Goal: Task Accomplishment & Management: Complete application form

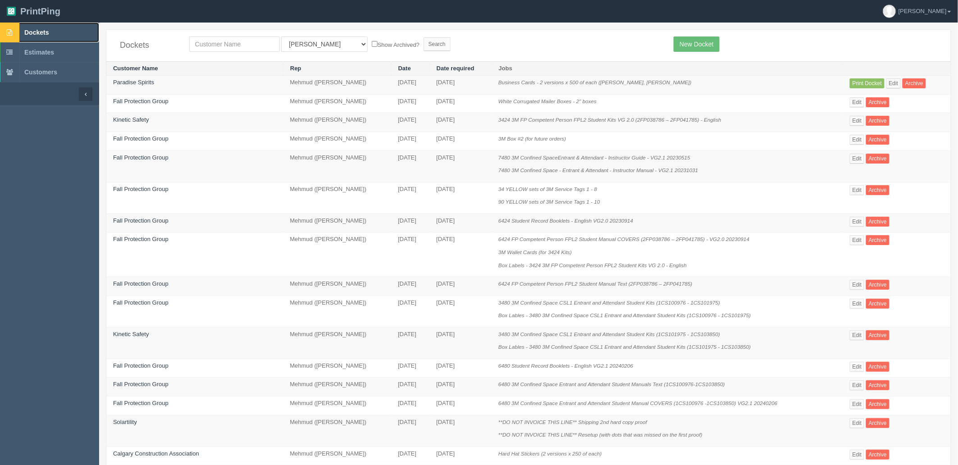
click at [47, 32] on span "Dockets" at bounding box center [36, 32] width 24 height 7
click at [213, 45] on input "text" at bounding box center [234, 43] width 91 height 15
type input "loving"
click at [423, 37] on input "Search" at bounding box center [436, 44] width 27 height 14
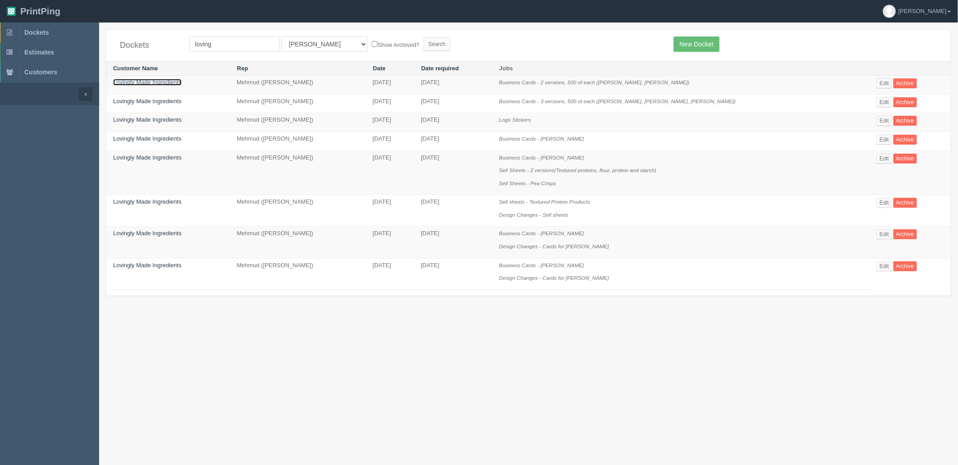
click at [143, 83] on link "Lovingly Made Ingredients" at bounding box center [147, 82] width 68 height 7
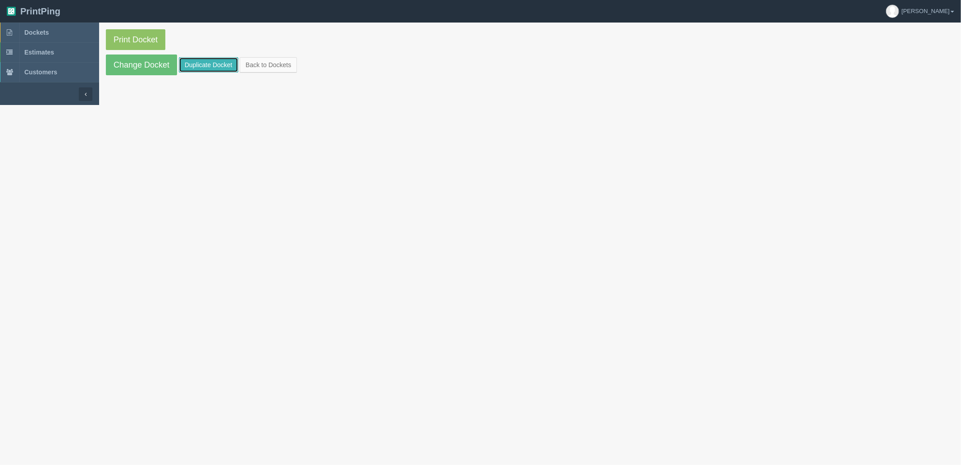
click at [198, 64] on link "Duplicate Docket" at bounding box center [208, 64] width 59 height 15
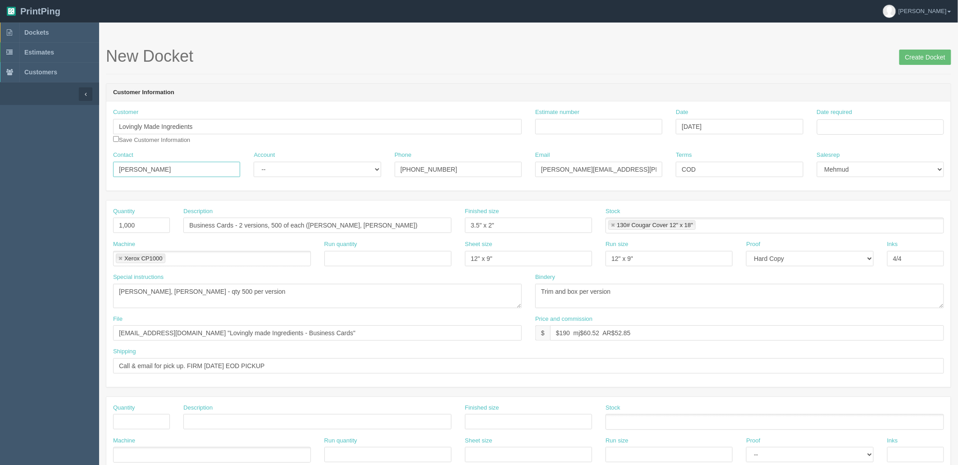
click at [194, 167] on input "Daryl Legge" at bounding box center [176, 169] width 127 height 15
paste input "Emily Benson <Emily@lovinglymade.ca>"
type input "Daryl Legge / Emily Benson"
select select "Allrush Client"
click at [254, 162] on select "-- Existing Client Allrush Client Rep Client" at bounding box center [317, 169] width 127 height 15
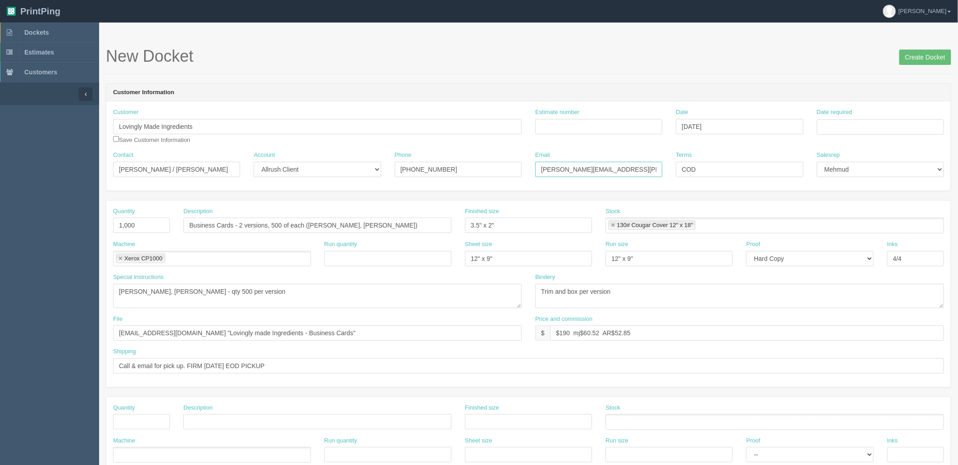
click at [623, 164] on input "daryl.legge@lovinglymadeingredients.ca" at bounding box center [598, 169] width 127 height 15
paste input "Emily@lovinglymade.ca>"
click at [564, 169] on input "daryl.legge@lovinglymade.ca/Emily@lovinglymade.ca" at bounding box center [598, 169] width 127 height 15
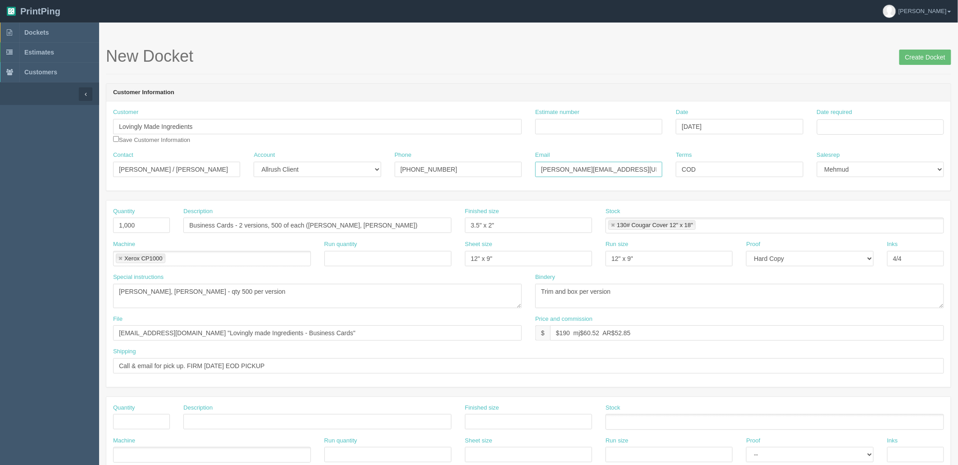
type input "daryl@lovinglymade.ca/Emily@lovinglymade.ca"
click at [300, 361] on input "Call & email for pick up. FIRM FRIDAY EOD PICKUP" at bounding box center [528, 365] width 831 height 15
click at [363, 362] on input "Call & email for pick up. FIRM FRIDAY EOD PICKUP | Update Daryl's email on QB" at bounding box center [528, 365] width 831 height 15
type input "Call & email for pick up. FIRM FRIDAY EOD PICKUP | Update Daryl's email on QB"
click at [311, 329] on input "files@allrush.ca "Lovingly made Ingredients - Business Cards"" at bounding box center [317, 332] width 409 height 15
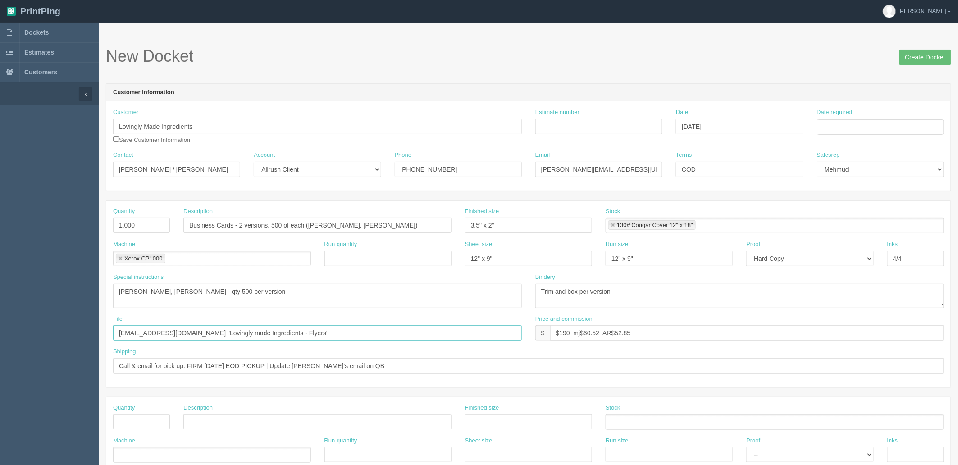
type input "files@allrush.ca "Lovingly made Ingredients - Flyers""
drag, startPoint x: 402, startPoint y: 223, endPoint x: 4, endPoint y: 221, distance: 398.2
click at [1, 221] on section "Dockets Estimates Customers" at bounding box center [479, 420] width 958 height 795
drag, startPoint x: 158, startPoint y: 223, endPoint x: -84, endPoint y: 226, distance: 241.5
click at [0, 226] on html "PrintPing Zack Edit account ( zack@allrush.ca ) Logout Dockets Estimates" at bounding box center [479, 409] width 958 height 818
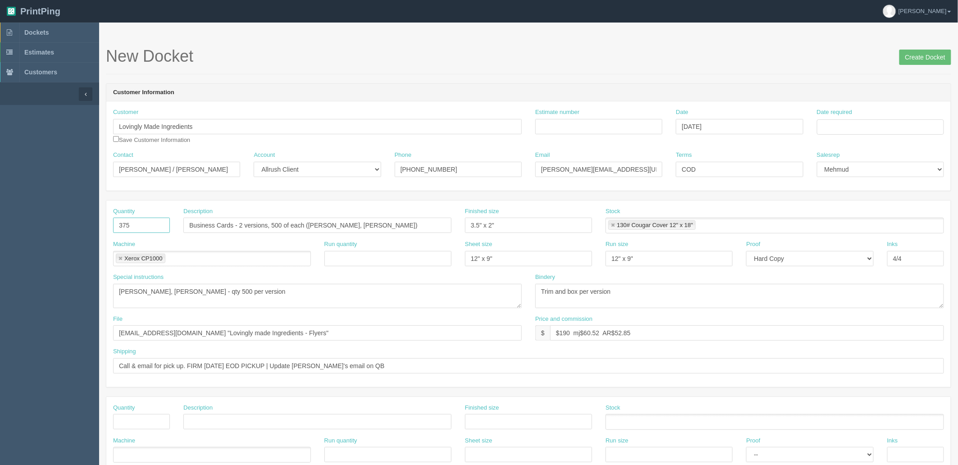
type input "375"
type input "Postcard Handouts - 75 x 5 versions"
type input "5" x 5""
click at [612, 224] on link at bounding box center [612, 226] width 5 height 6
click at [572, 125] on input "Estimate number" at bounding box center [598, 126] width 127 height 15
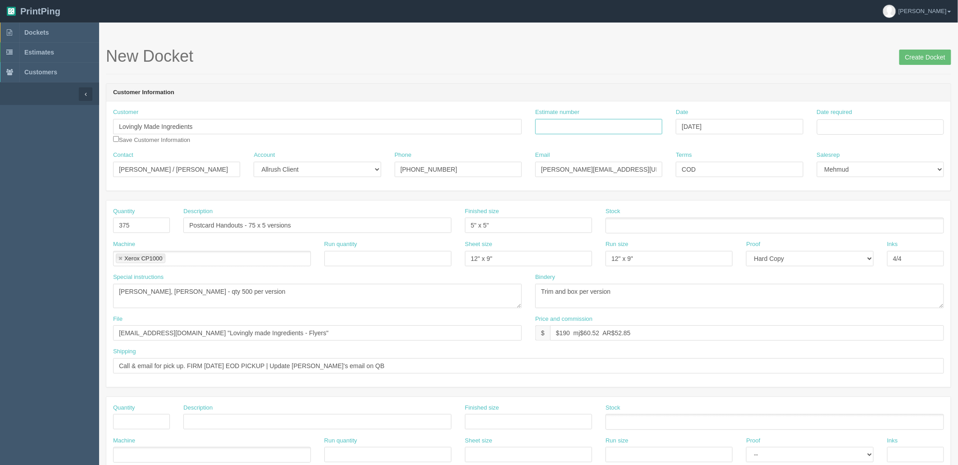
paste input "092351"
type input "092351"
click at [850, 128] on input "Date required" at bounding box center [880, 126] width 127 height 15
click at [847, 200] on td "16" at bounding box center [849, 200] width 11 height 13
click at [888, 186] on td "12" at bounding box center [885, 187] width 11 height 13
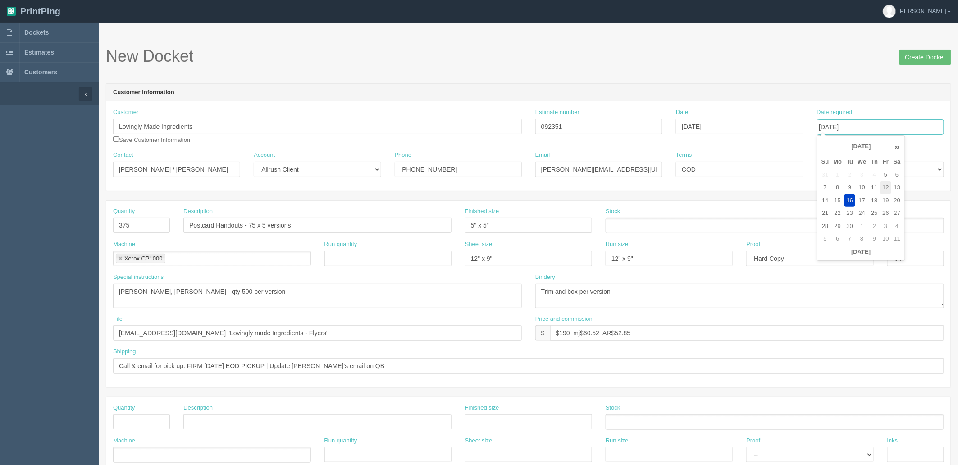
type input "[DATE]"
click at [645, 50] on h1 "New Docket Create Docket" at bounding box center [528, 56] width 845 height 18
click at [616, 223] on ul at bounding box center [774, 226] width 338 height 16
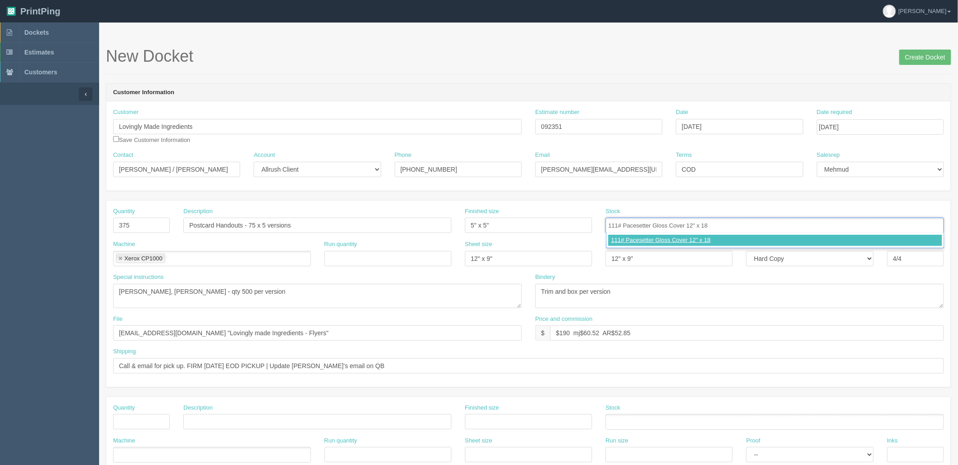
type input "111# Pacesetter Gloss Cover 12" x 18""
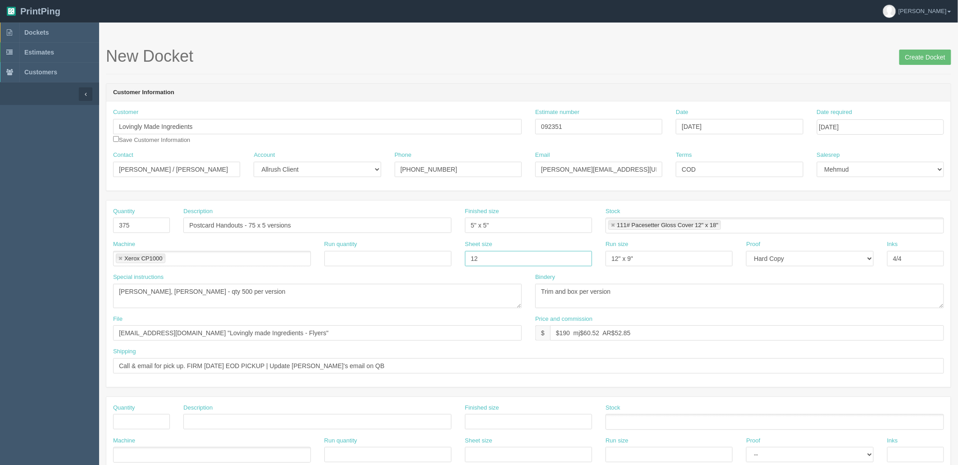
type input "12" x 18""
paste input "18"
type input "12" x 18""
type textarea "5 versions, print qty 75 of each"
type textarea "Trim to size"
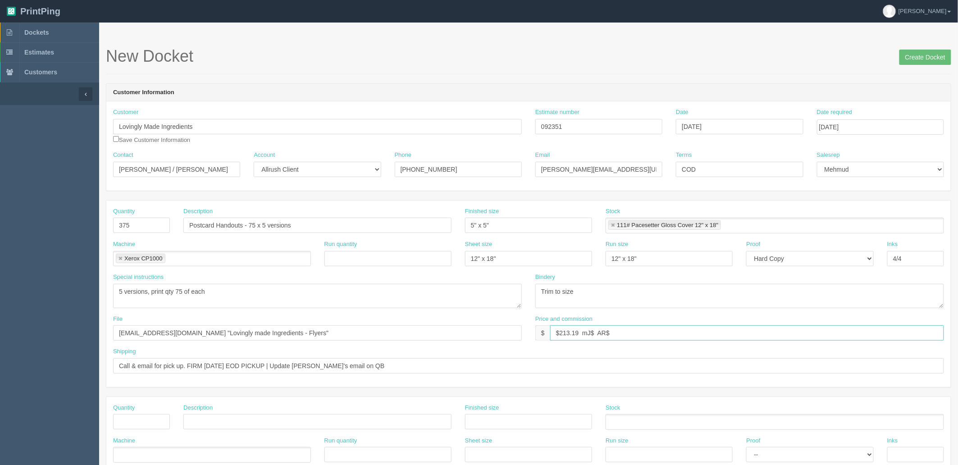
click at [638, 330] on input "$213.19 mJ$ AR$" at bounding box center [747, 332] width 394 height 15
paste input "39.97"
type input "$213.19 mJ$39.97 AR$39.97"
click at [602, 290] on textarea "Trim and box per version" at bounding box center [739, 296] width 409 height 24
click at [592, 290] on textarea "Trim and box per version" at bounding box center [739, 296] width 409 height 24
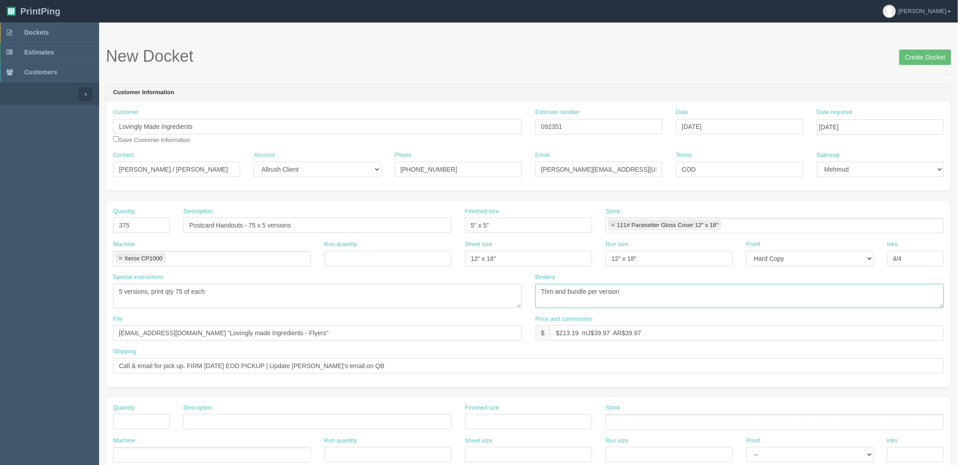
type textarea "Trim and bundle per version"
click at [910, 55] on input "Create Docket" at bounding box center [925, 57] width 52 height 15
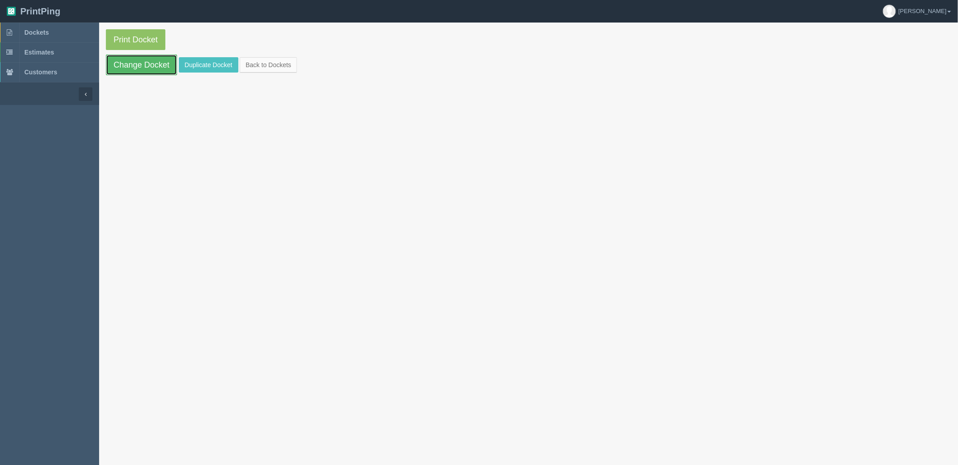
click at [140, 61] on link "Change Docket" at bounding box center [141, 65] width 71 height 21
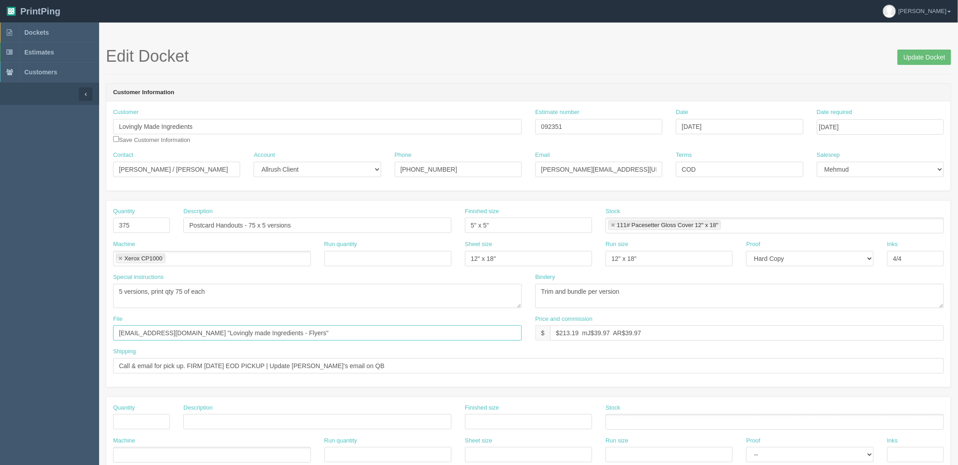
click at [303, 335] on input "[EMAIL_ADDRESS][DOMAIN_NAME] "Lovingly made Ingredients - Flyers"" at bounding box center [317, 332] width 409 height 15
click at [247, 291] on textarea "5 versions, print qty 75 of each" at bounding box center [317, 296] width 409 height 24
click at [918, 57] on input "Update Docket" at bounding box center [924, 57] width 54 height 15
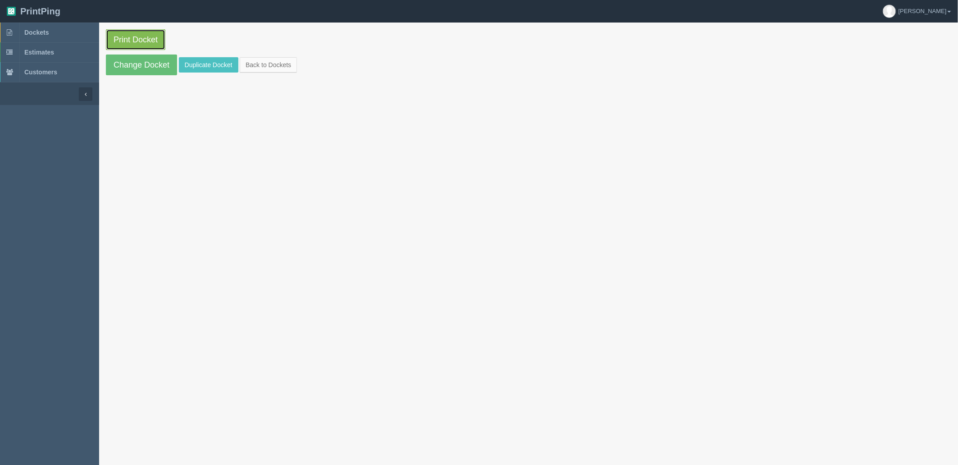
click at [152, 39] on link "Print Docket" at bounding box center [135, 39] width 59 height 21
click at [637, 105] on section "Print Docket Change Docket Duplicate Docket Back to Dockets" at bounding box center [528, 255] width 859 height 465
click at [68, 36] on link "Dockets" at bounding box center [49, 33] width 99 height 20
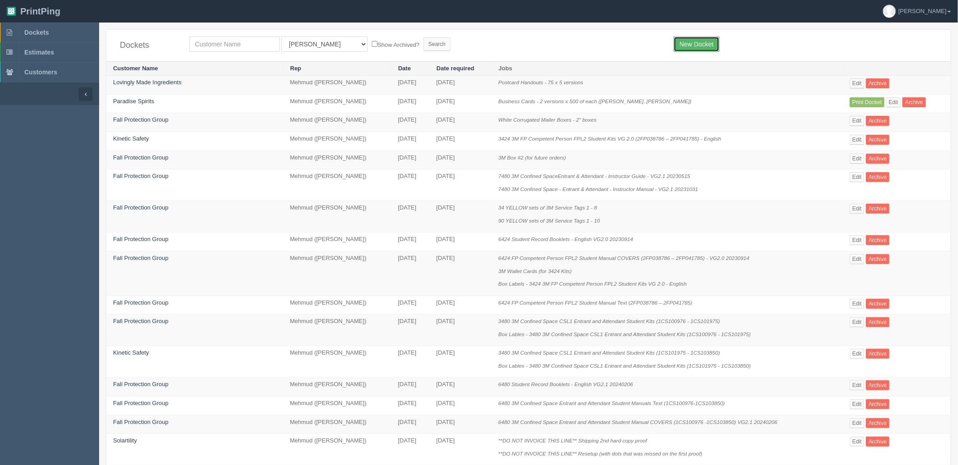
click at [677, 44] on link "New Docket" at bounding box center [695, 43] width 45 height 15
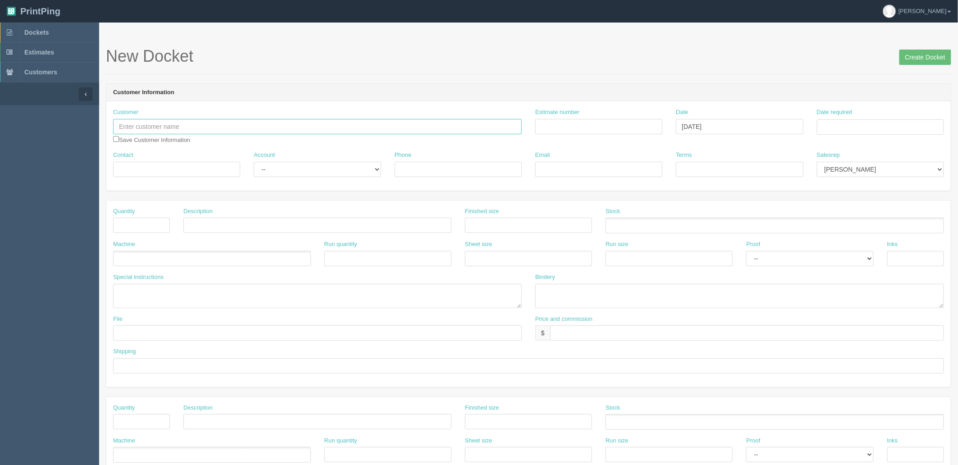
click at [224, 125] on input "text" at bounding box center [317, 126] width 409 height 15
type input "Transcontinental Printing"
type input "Outsource - See quotesheet"
click at [851, 213] on td "23" at bounding box center [849, 213] width 11 height 13
click at [886, 200] on td "19" at bounding box center [885, 200] width 11 height 13
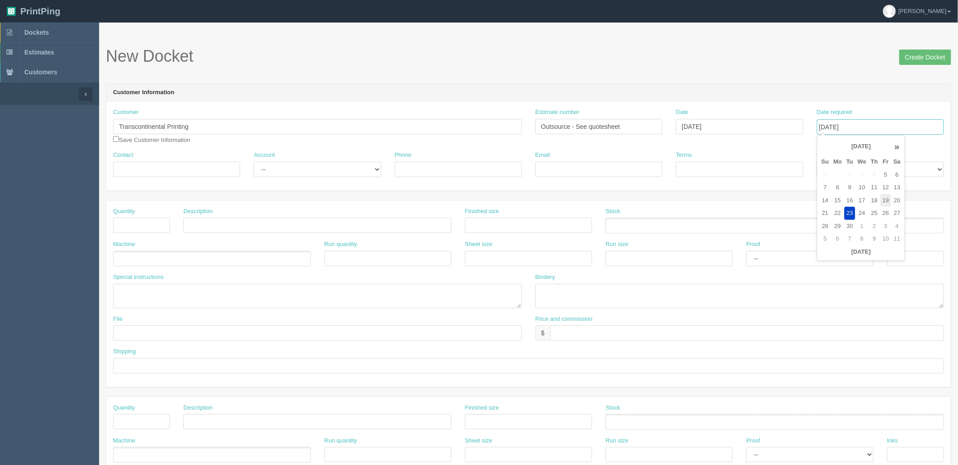
type input "[DATE]"
click at [606, 80] on form "New Docket Create Docket Customer Information Customer Transcontinental Printin…" at bounding box center [528, 425] width 845 height 757
click at [172, 168] on input "Contact" at bounding box center [176, 169] width 127 height 15
click at [195, 292] on textarea at bounding box center [317, 296] width 409 height 24
paste textarea "PE6901 | [MEDICAL_DATA] Lumi Pen"
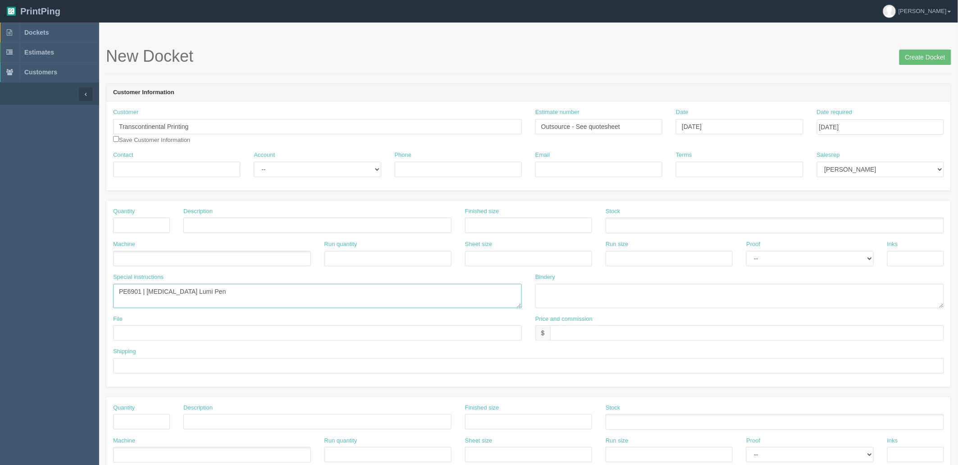
type textarea "PE6901 | [MEDICAL_DATA] Lumi Pen"
click at [247, 220] on input "text" at bounding box center [317, 225] width 268 height 15
paste input "PE6901 | [MEDICAL_DATA] Lumi Pen"
type input "PE6901 | [MEDICAL_DATA] Lumi Pen"
click at [137, 223] on input "text" at bounding box center [141, 225] width 57 height 15
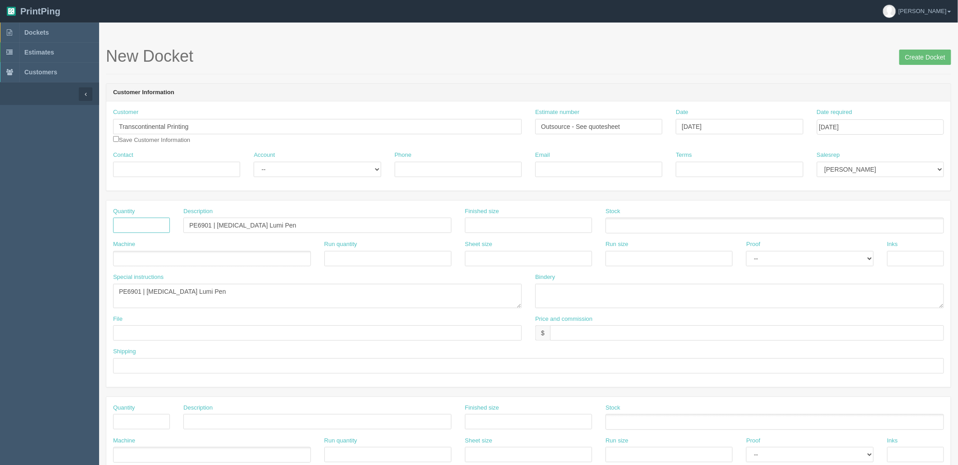
drag, startPoint x: 151, startPoint y: 226, endPoint x: 156, endPoint y: 200, distance: 25.6
click at [151, 226] on input "text" at bounding box center [141, 225] width 57 height 15
click at [141, 226] on input "text" at bounding box center [141, 225] width 57 height 15
type input "50"
click at [164, 165] on input "Contact" at bounding box center [176, 169] width 127 height 15
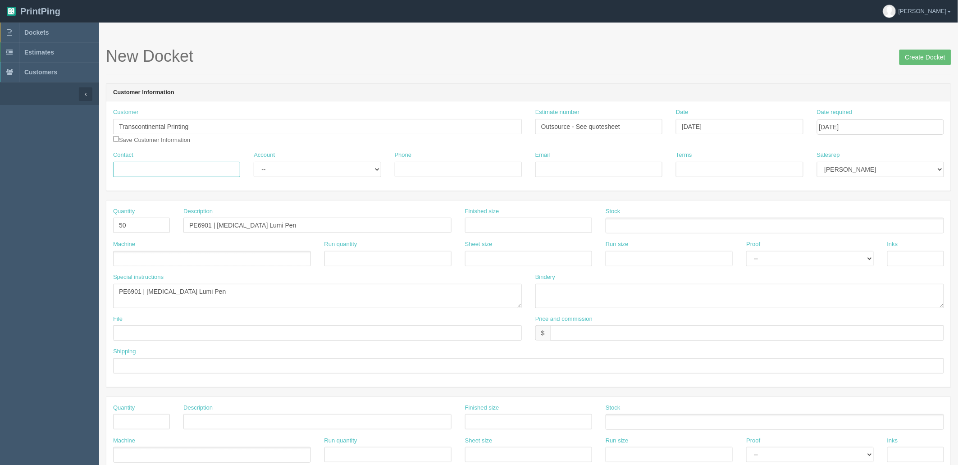
paste input "Casello, Renato <renato.casello@tc.tc>"
drag, startPoint x: 168, startPoint y: 167, endPoint x: 387, endPoint y: 174, distance: 219.9
click at [386, 174] on div "Contact Casello, Renato <renato.casello@tc.tc> Account -- Existing Client Allru…" at bounding box center [528, 167] width 844 height 33
type input "Casello, Renato"
click at [607, 168] on input "Email" at bounding box center [598, 169] width 127 height 15
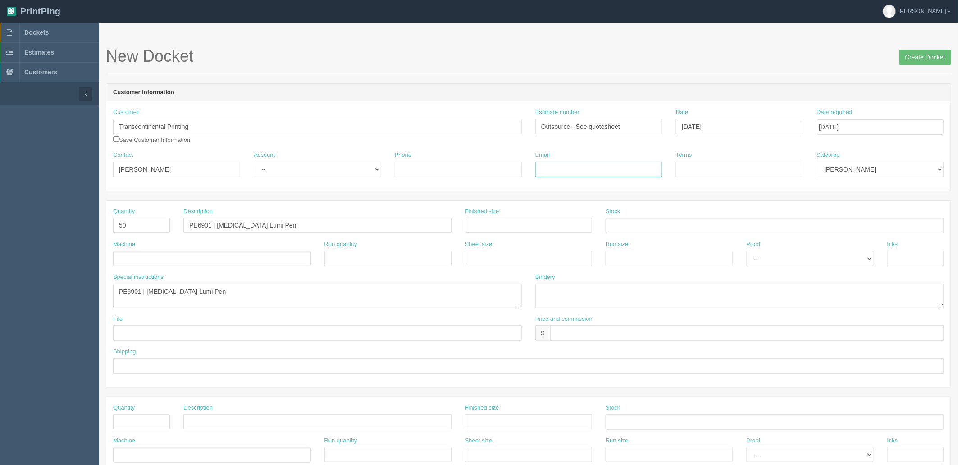
paste input "<renato.casello@tc.tc>"
type input "renato.casello@tc.tc"
click at [741, 171] on input "Terms" at bounding box center [739, 169] width 127 height 15
click at [713, 168] on input "Terms" at bounding box center [739, 169] width 127 height 15
type input "Net 30"
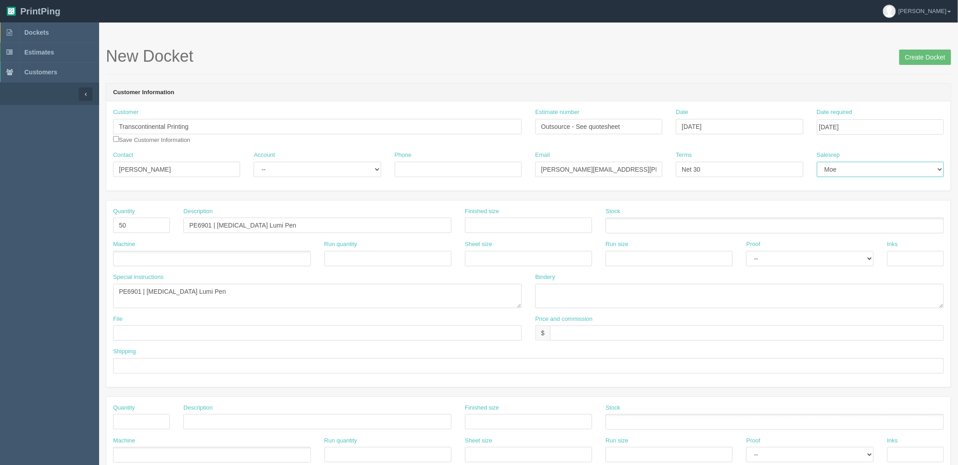
select select "8"
drag, startPoint x: 145, startPoint y: 221, endPoint x: 1, endPoint y: 220, distance: 143.7
click at [1, 220] on section "Dockets Estimates Customers" at bounding box center [479, 420] width 958 height 795
click at [302, 264] on ul at bounding box center [212, 259] width 198 height 16
type input "Debco"
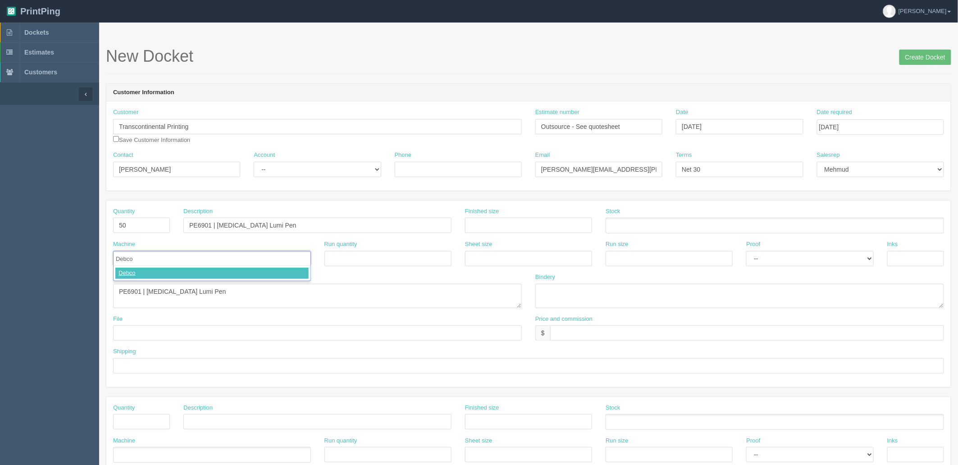
type input "Debco"
drag, startPoint x: 271, startPoint y: 291, endPoint x: -73, endPoint y: 279, distance: 343.9
click at [0, 279] on html "PrintPing Zack Edit account ( zack@allrush.ca ) Logout Dockets Estimates" at bounding box center [479, 409] width 958 height 818
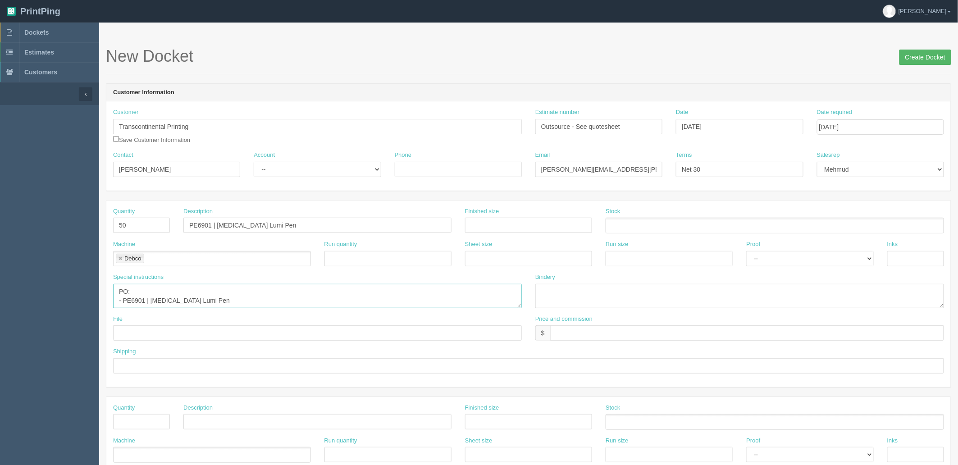
type textarea "PO: - PE6901 | Sonata Lumi Pen"
click at [928, 53] on input "Create Docket" at bounding box center [925, 57] width 52 height 15
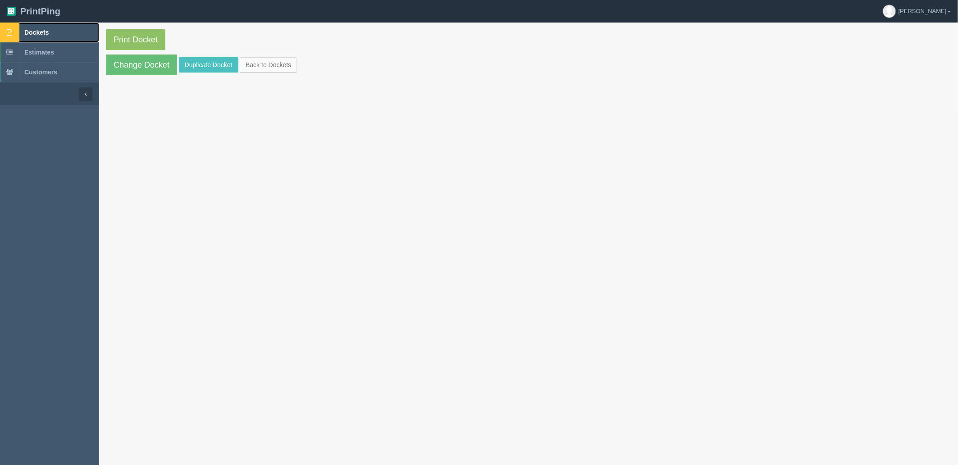
click at [72, 23] on link "Dockets" at bounding box center [49, 33] width 99 height 20
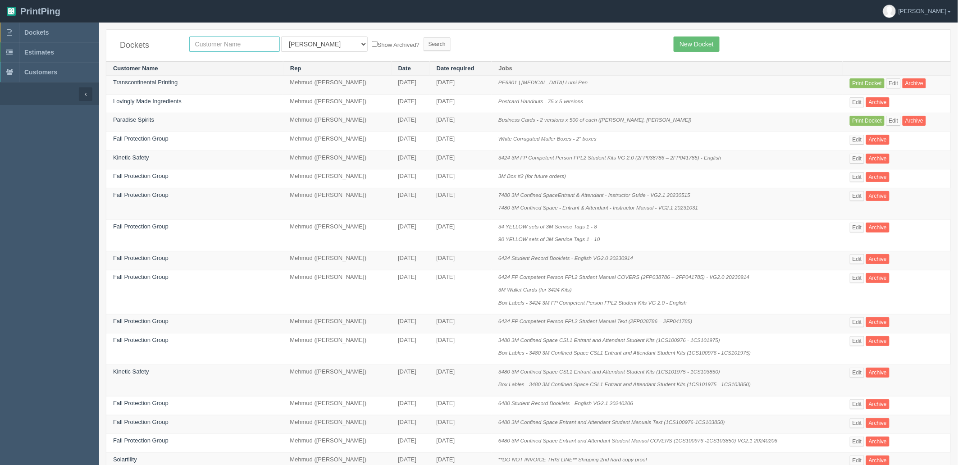
click at [224, 47] on input "text" at bounding box center [234, 43] width 91 height 15
type input "westj"
click at [423, 37] on input "Search" at bounding box center [436, 44] width 27 height 14
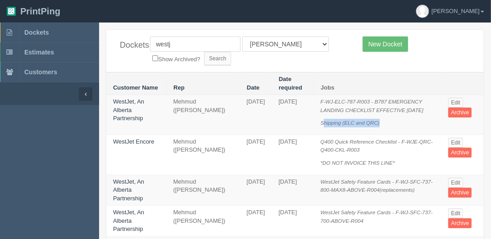
drag, startPoint x: 318, startPoint y: 123, endPoint x: 383, endPoint y: 126, distance: 65.8
click at [382, 126] on p "Shipping (ELC and QRC)" at bounding box center [378, 123] width 114 height 9
click at [373, 122] on icon "Shipping (ELC and QRC)" at bounding box center [350, 123] width 59 height 6
click at [374, 122] on p "Shipping (ELC and QRC)" at bounding box center [378, 123] width 114 height 9
drag, startPoint x: 316, startPoint y: 122, endPoint x: 386, endPoint y: 124, distance: 70.3
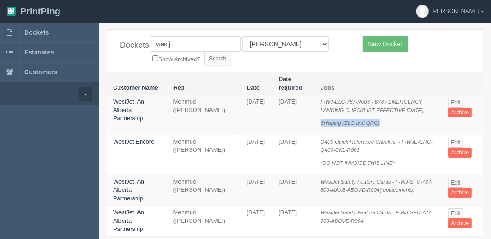
click at [386, 124] on p "Shipping (ELC and QRC)" at bounding box center [378, 123] width 114 height 9
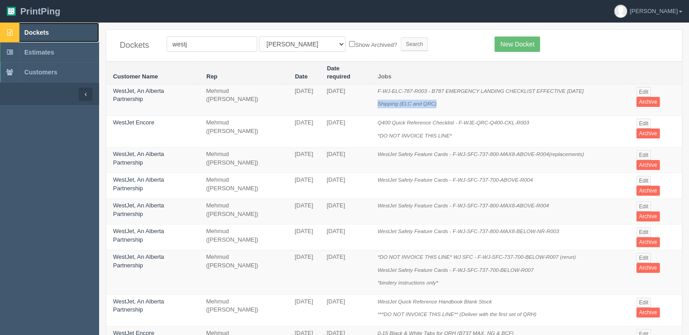
click at [45, 37] on link "Dockets" at bounding box center [49, 33] width 99 height 20
